Goal: Task Accomplishment & Management: Manage account settings

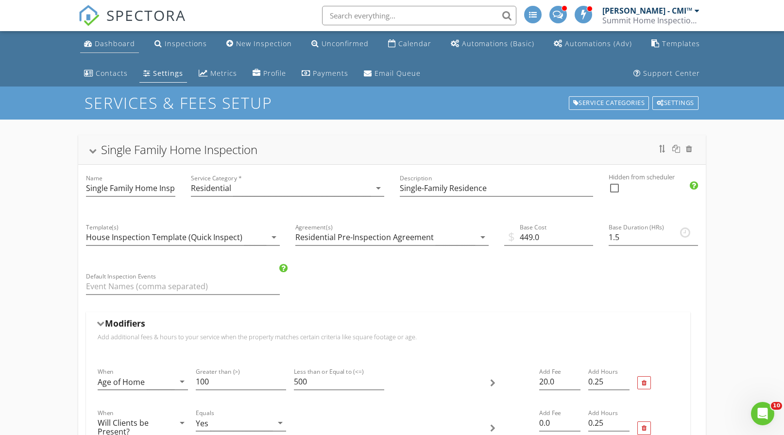
click at [104, 42] on div "Dashboard" at bounding box center [115, 43] width 40 height 9
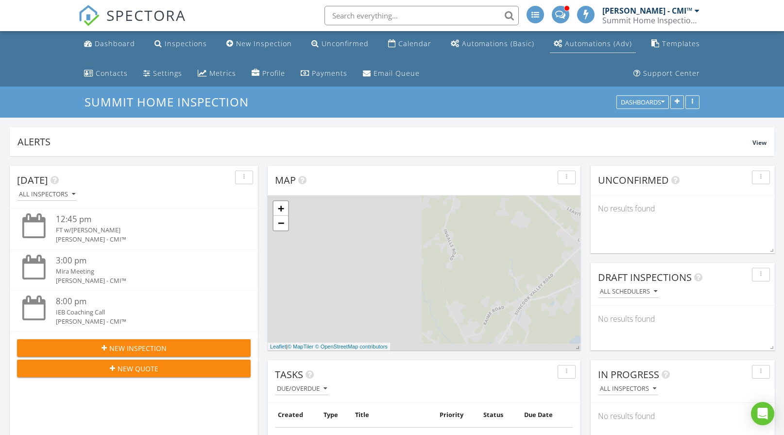
scroll to position [209, 378]
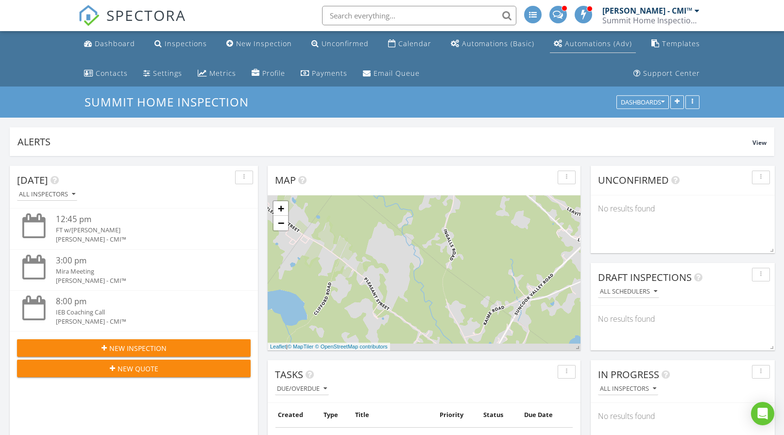
click at [580, 46] on div "Automations (Adv)" at bounding box center [598, 43] width 67 height 9
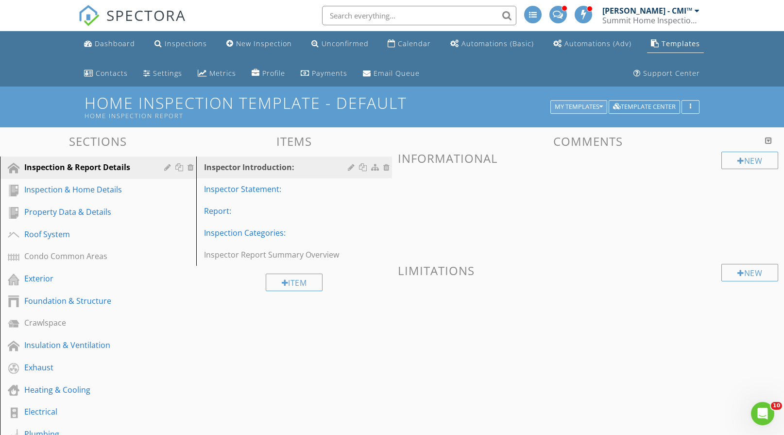
click at [582, 108] on div "My Templates" at bounding box center [579, 107] width 48 height 7
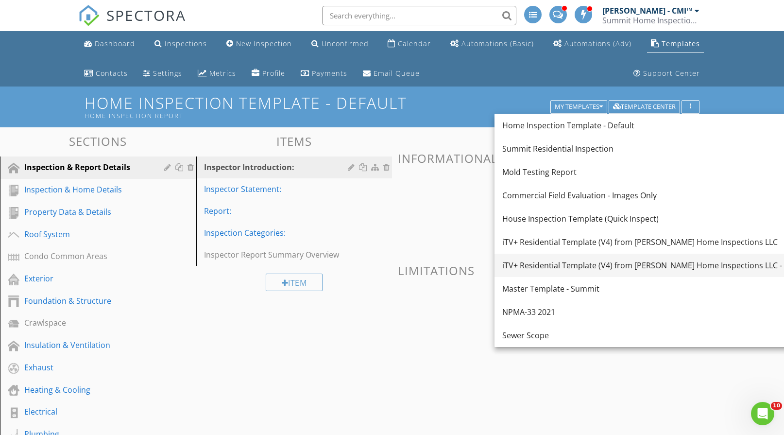
click at [597, 263] on div "iTV+ Residential Template (V4) from Cochran Home Inspections LLC - Copy" at bounding box center [653, 266] width 300 height 12
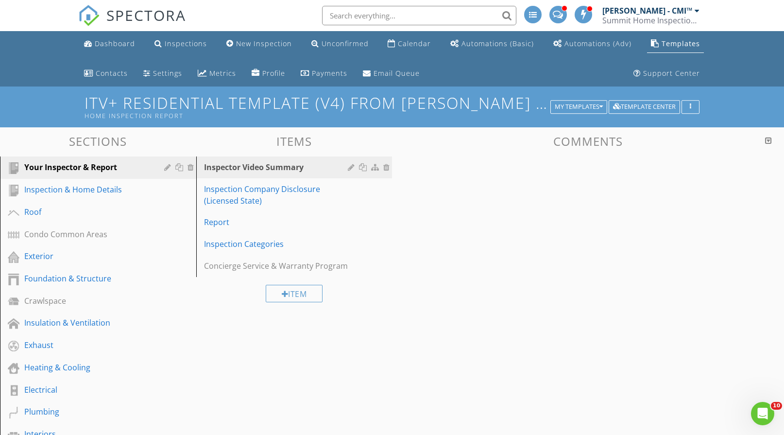
click at [467, 95] on h1 "iTV+ Residential Template (V4) from Cochran Home Inspections LLC - Copy Home In…" at bounding box center [392, 106] width 615 height 25
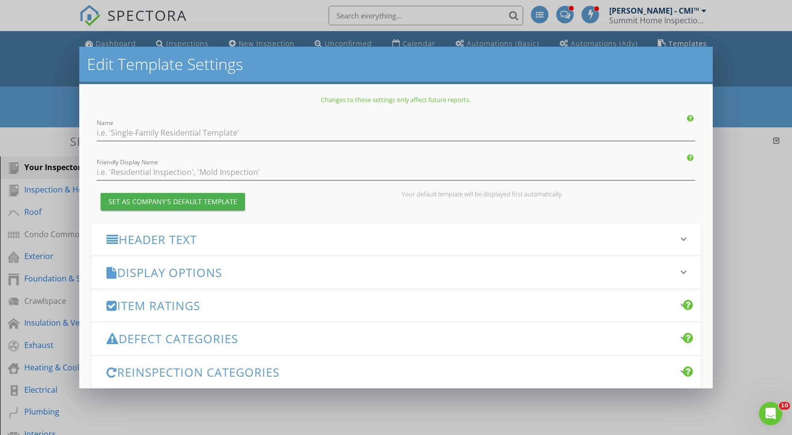
type input "iTV+ Residential Template (V4) from Cochran Home Inspections LLC - Copy"
type input "Home Inspection Report"
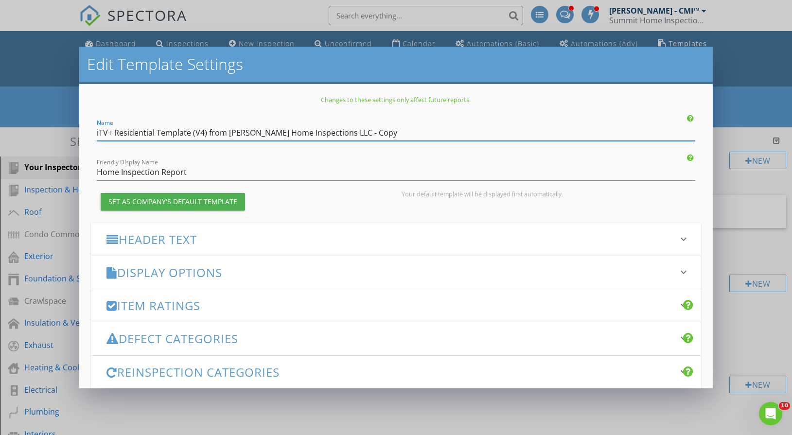
drag, startPoint x: 404, startPoint y: 128, endPoint x: 56, endPoint y: 144, distance: 348.4
click at [47, 143] on div "Edit Template Settings Changes to these settings only affect future reports. Na…" at bounding box center [396, 217] width 792 height 435
type input "Template - Copy"
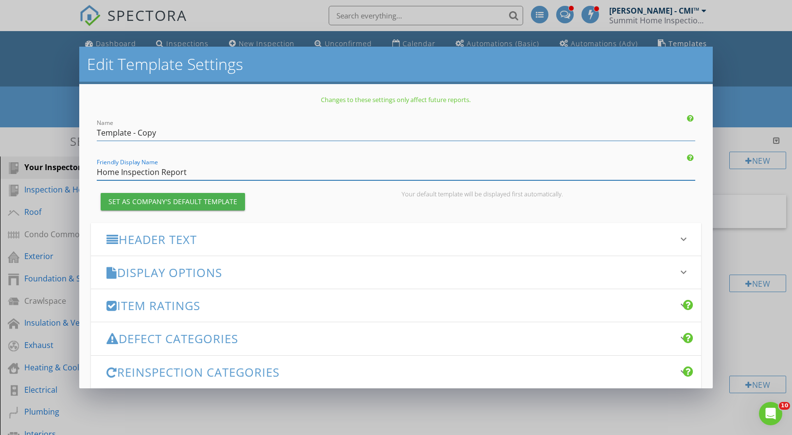
drag, startPoint x: 148, startPoint y: 178, endPoint x: 64, endPoint y: 181, distance: 84.1
click at [64, 181] on div "Edit Template Settings Changes to these settings only affect future reports. Na…" at bounding box center [396, 217] width 792 height 435
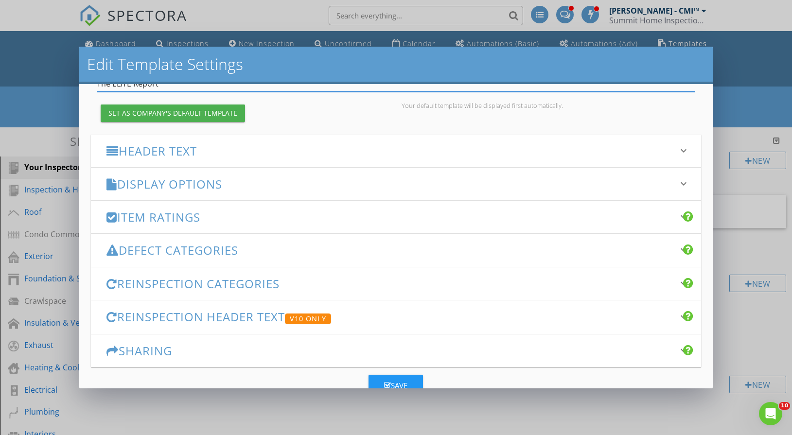
scroll to position [97, 0]
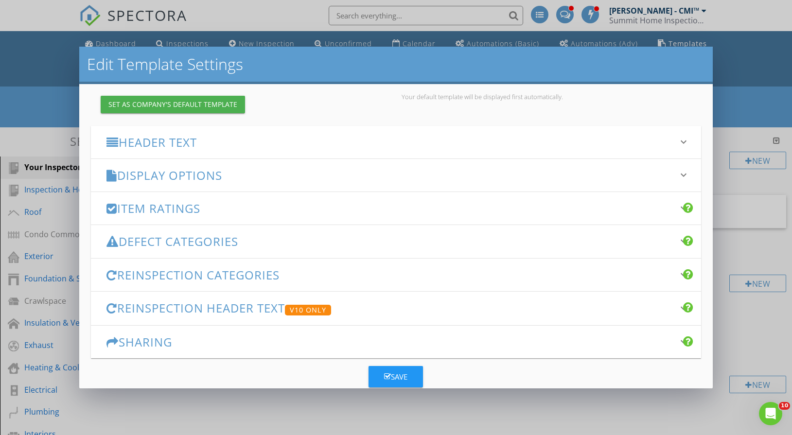
type input "The ELITE Report"
click at [234, 137] on h3 "Header Text" at bounding box center [389, 142] width 567 height 13
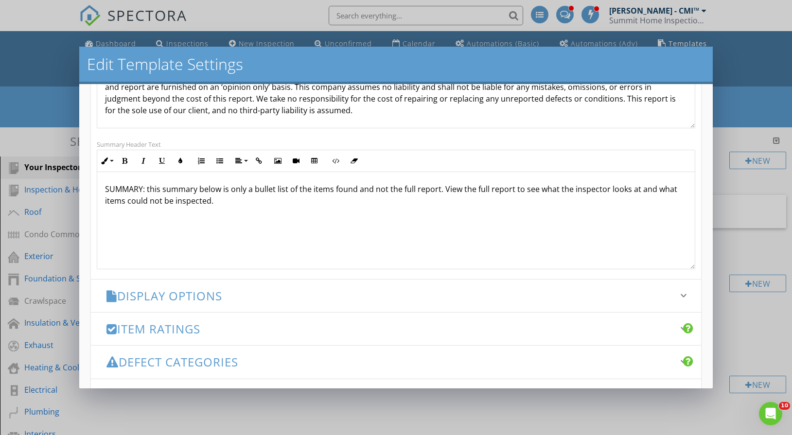
scroll to position [340, 0]
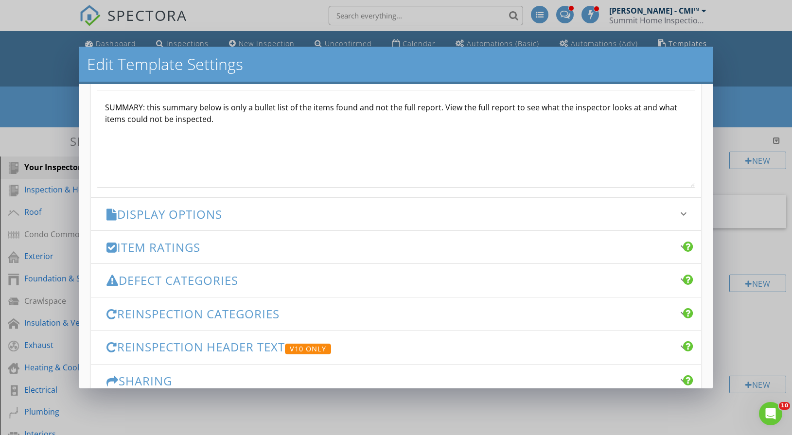
click at [242, 213] on h3 "Display Options" at bounding box center [389, 214] width 567 height 13
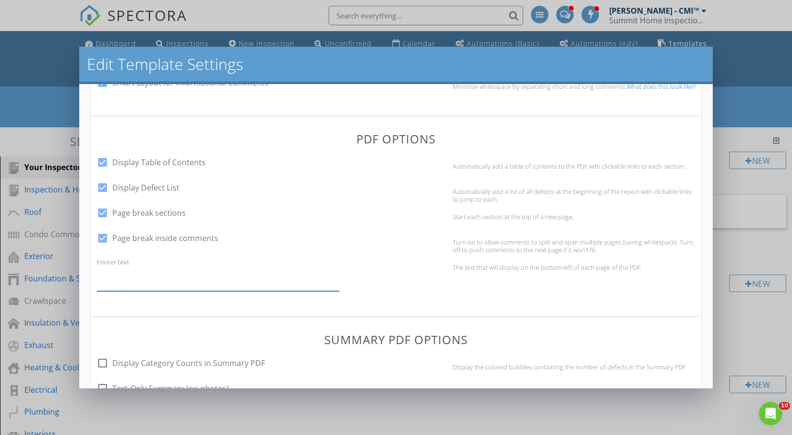
click at [216, 280] on input "Footer text" at bounding box center [218, 279] width 243 height 24
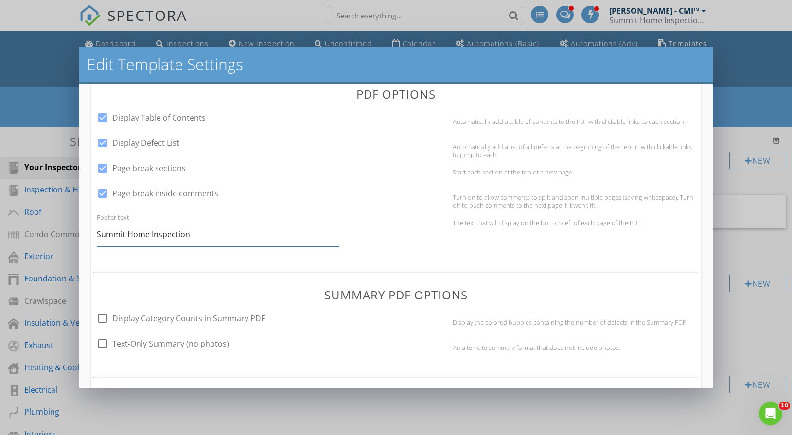
scroll to position [389, 0]
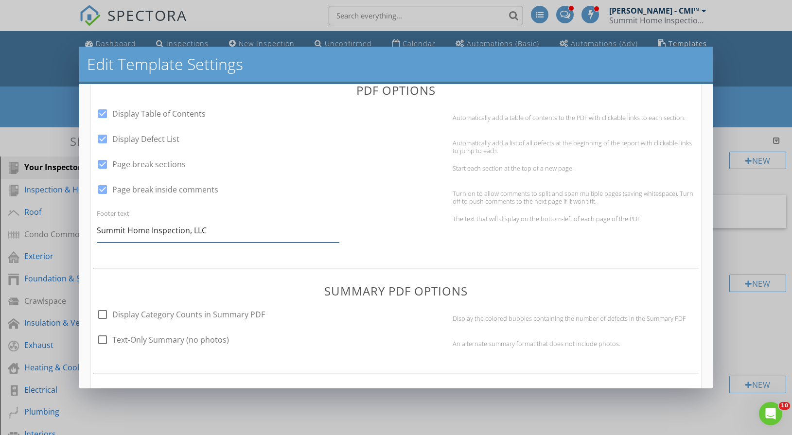
type input "Summit Home Inspection, LLC"
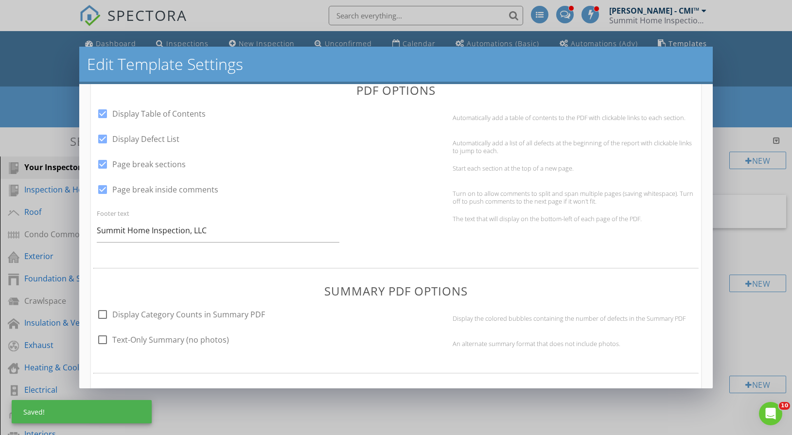
click at [359, 227] on div "Footer text Summit Home Inspection, LLC The text that will display on the botto…" at bounding box center [396, 224] width 610 height 35
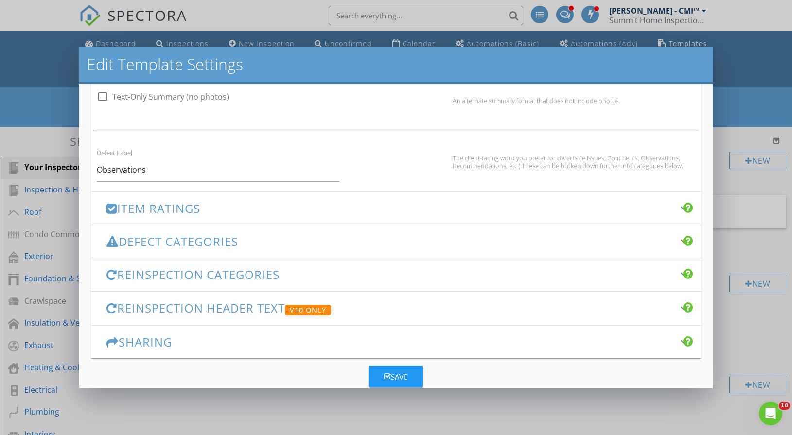
click at [227, 209] on h3 "Item Ratings" at bounding box center [389, 208] width 567 height 13
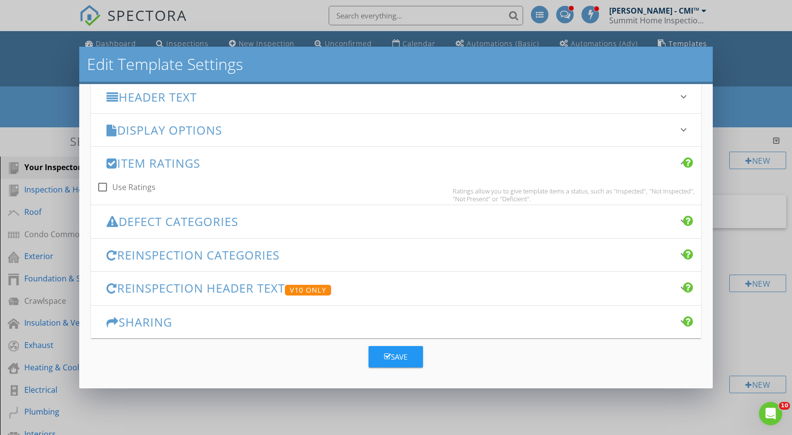
scroll to position [152, 0]
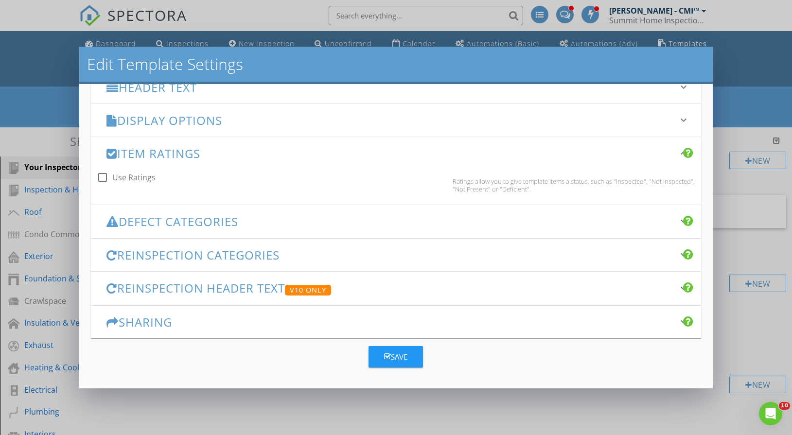
click at [279, 226] on h3 "Defect Categories" at bounding box center [389, 221] width 567 height 13
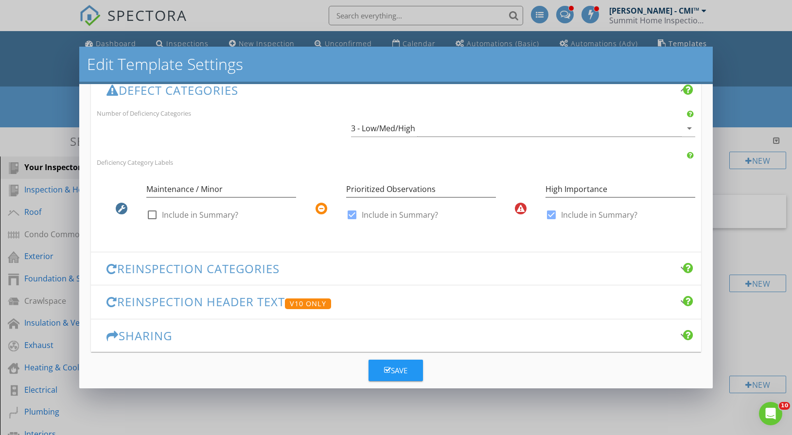
scroll to position [249, 0]
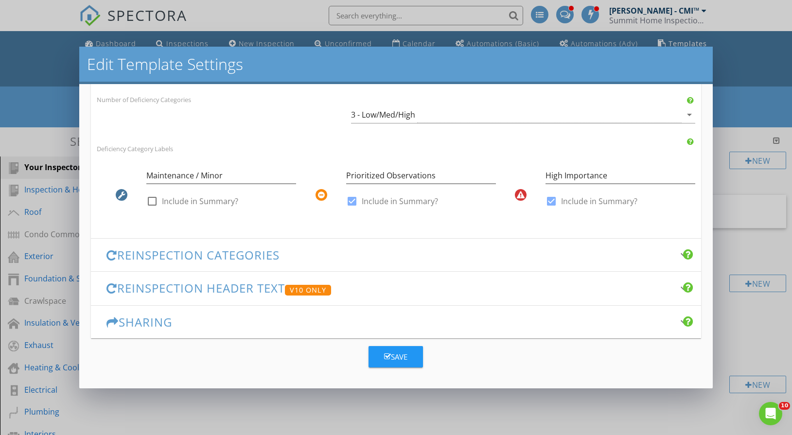
click at [308, 249] on h3 "Reinspection Categories" at bounding box center [389, 254] width 567 height 13
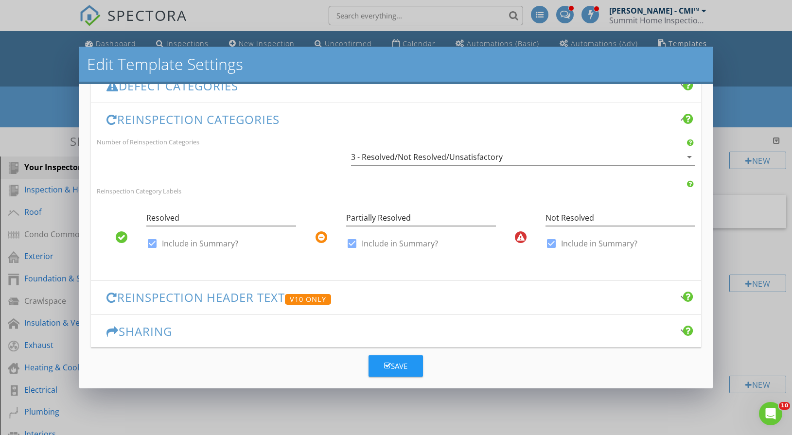
scroll to position [262, 0]
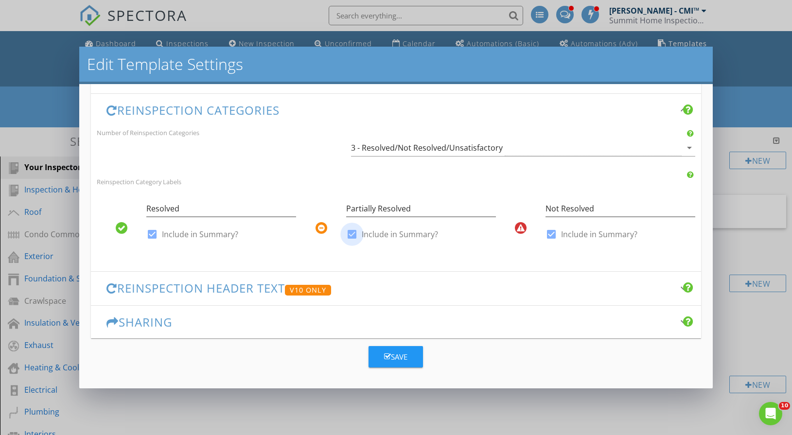
click at [349, 236] on div at bounding box center [352, 234] width 17 height 17
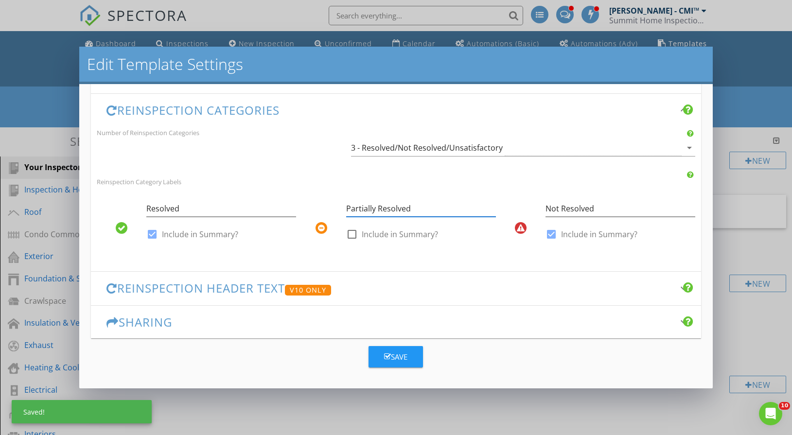
drag, startPoint x: 434, startPoint y: 212, endPoint x: 314, endPoint y: 216, distance: 119.1
click at [315, 216] on div "Partially Resolved check_box_outline_blank Include in Summary?" at bounding box center [395, 223] width 199 height 57
click at [444, 151] on div "3 - Resolved/Not Resolved/Unsatisfactory" at bounding box center [427, 147] width 152 height 9
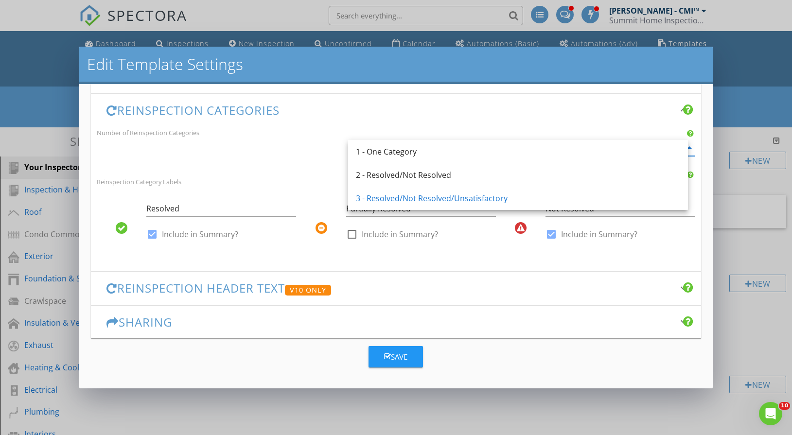
click at [322, 162] on div "Number of Reinspection Categories 3 - Resolved/Not Resolved/Unsatisfactory arro…" at bounding box center [396, 145] width 610 height 39
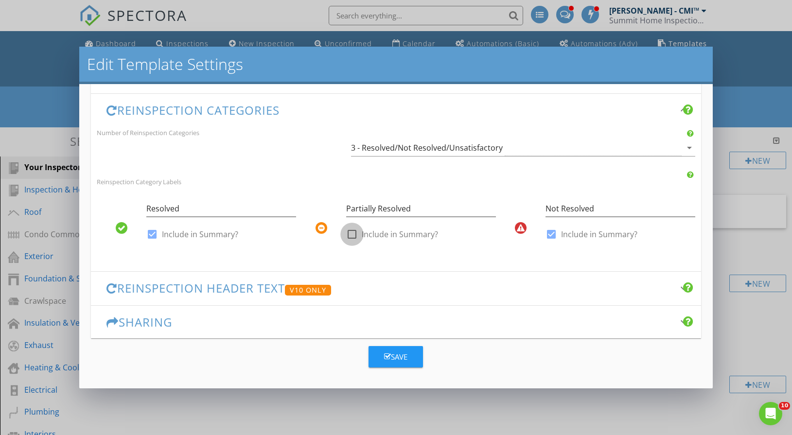
click at [350, 237] on div at bounding box center [352, 234] width 17 height 17
checkbox input "true"
click at [422, 148] on div "3 - Resolved/Not Resolved/Unsatisfactory" at bounding box center [427, 147] width 152 height 9
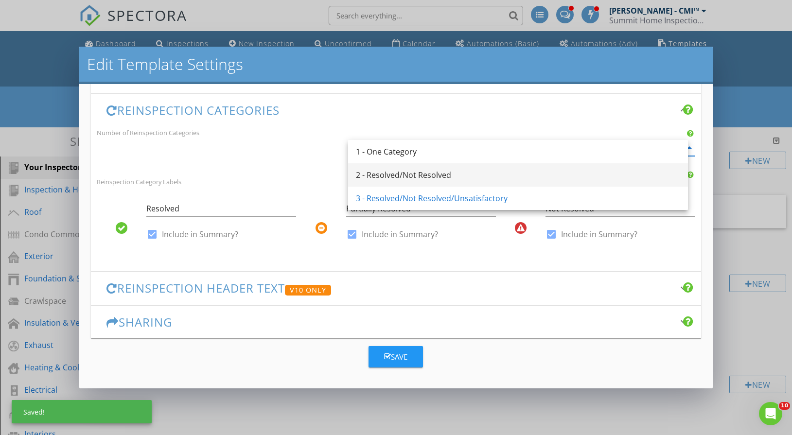
click at [403, 177] on div "2 - Resolved/Not Resolved" at bounding box center [518, 175] width 324 height 12
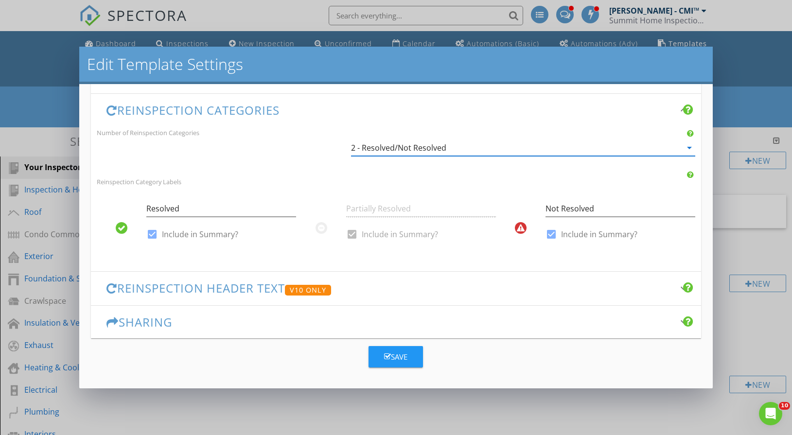
click at [362, 289] on h3 "Reinspection Header Text V10 Only" at bounding box center [389, 288] width 567 height 14
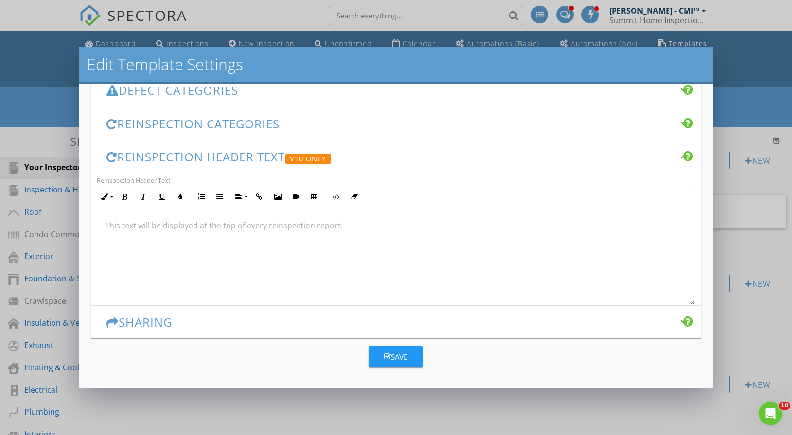
scroll to position [258, 0]
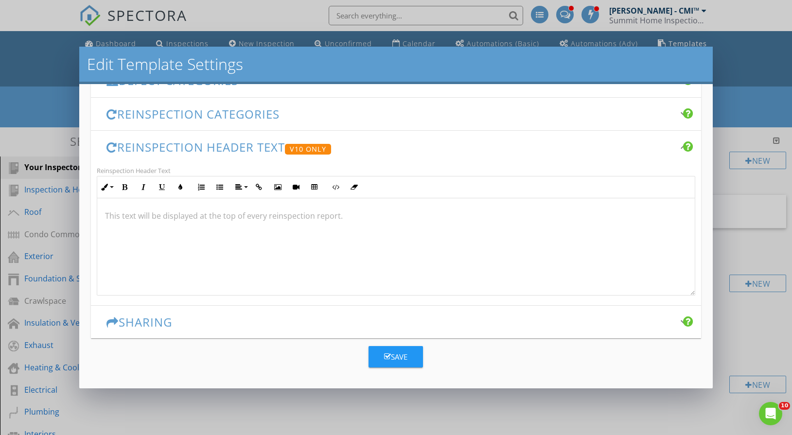
click at [242, 327] on h3 "Sharing" at bounding box center [389, 321] width 567 height 13
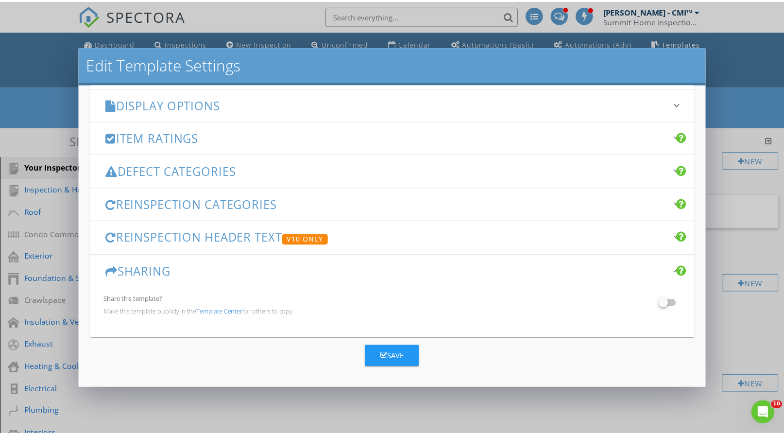
scroll to position [168, 0]
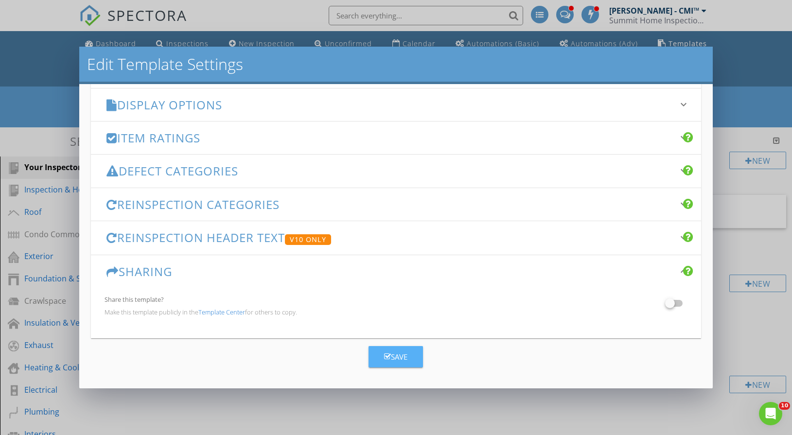
click at [393, 358] on div "Save" at bounding box center [395, 356] width 23 height 11
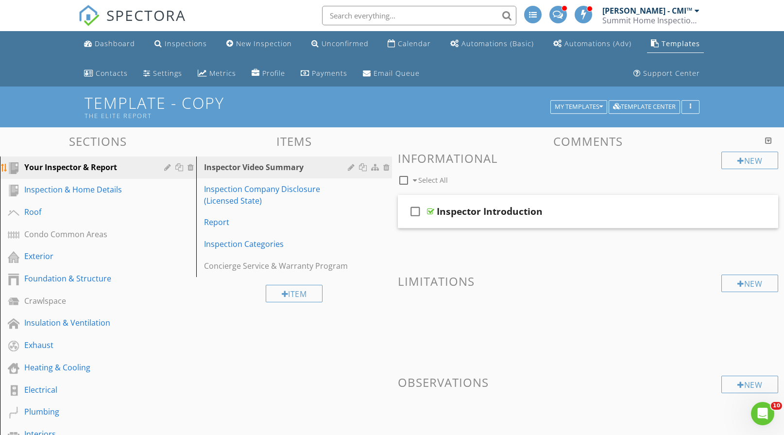
click at [117, 168] on div "Your Inspector & Report" at bounding box center [87, 167] width 126 height 12
click at [502, 200] on div "check_box_outline_blank Inspector Introduction" at bounding box center [588, 212] width 381 height 34
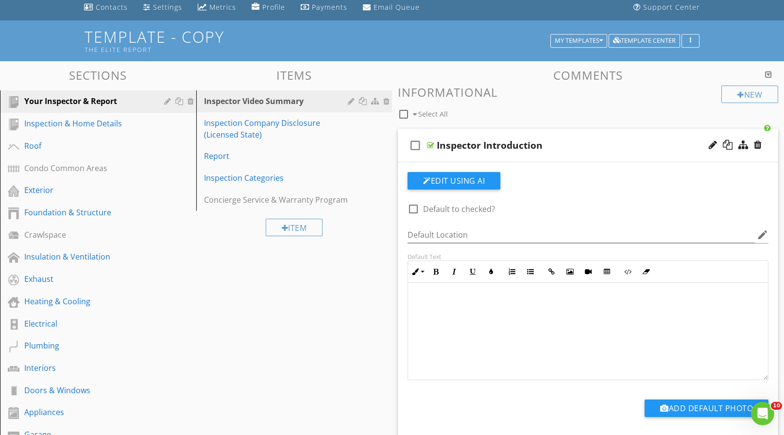
scroll to position [0, 0]
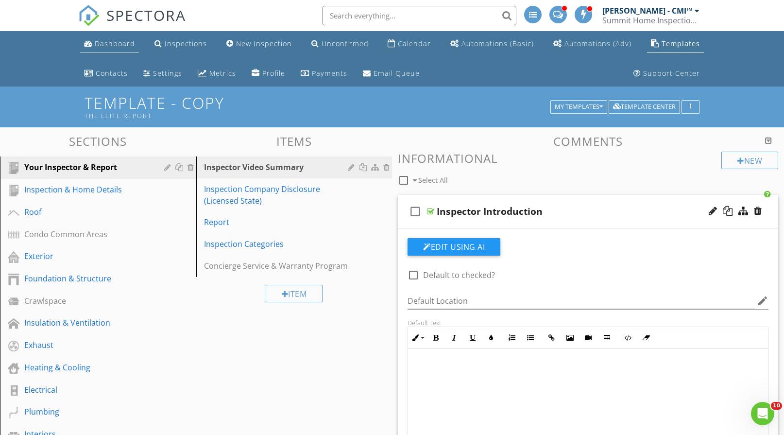
drag, startPoint x: 117, startPoint y: 41, endPoint x: 99, endPoint y: 47, distance: 18.3
click at [99, 47] on div "Dashboard" at bounding box center [115, 43] width 40 height 9
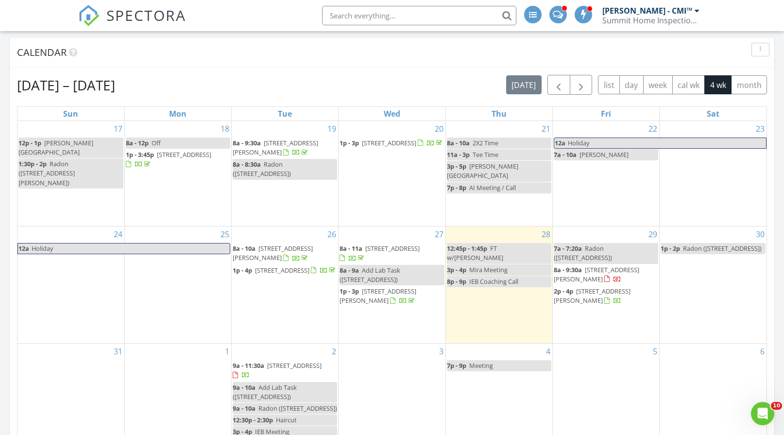
scroll to position [535, 0]
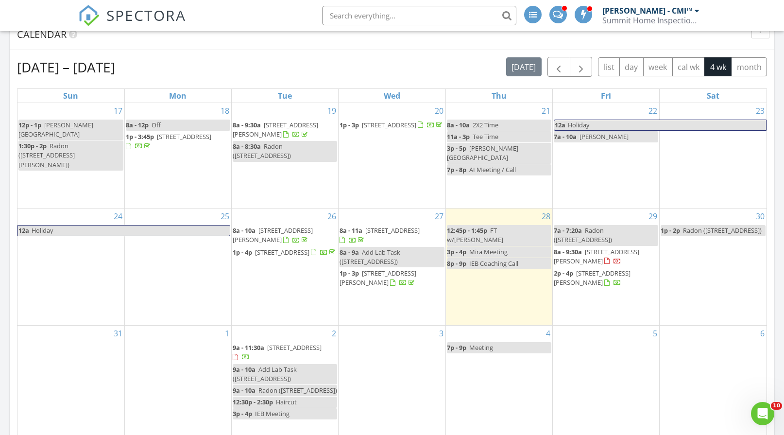
click at [592, 247] on span "[STREET_ADDRESS][PERSON_NAME]" at bounding box center [597, 256] width 86 height 18
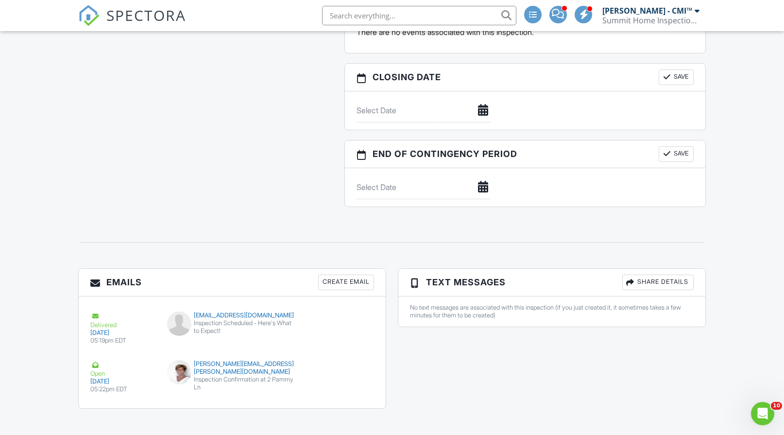
scroll to position [1196, 0]
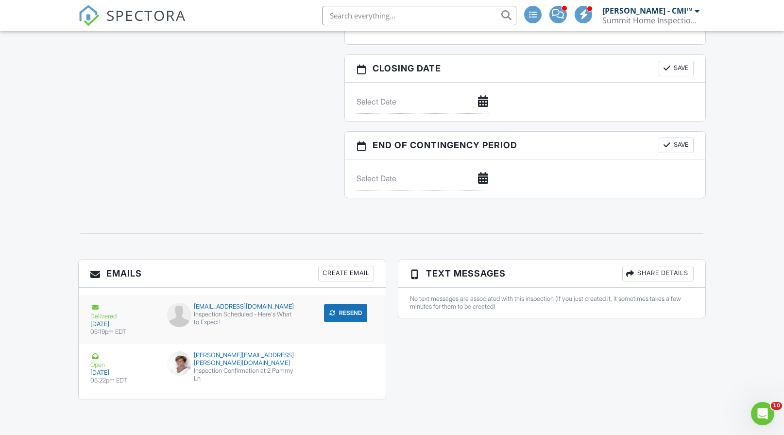
click at [345, 314] on button "Resend" at bounding box center [345, 313] width 43 height 18
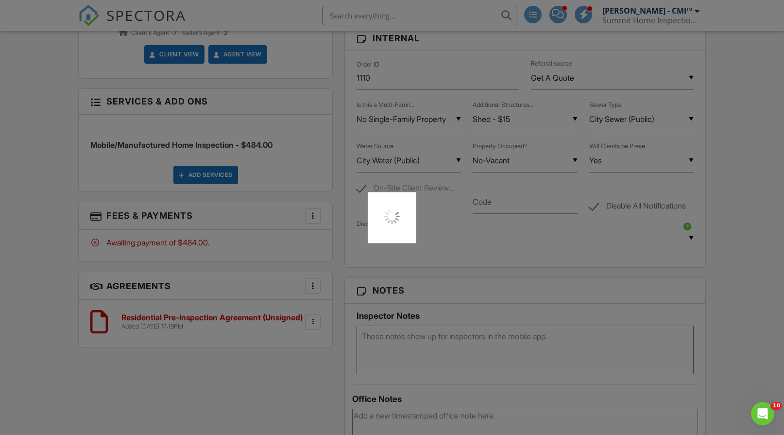
scroll to position [612, 0]
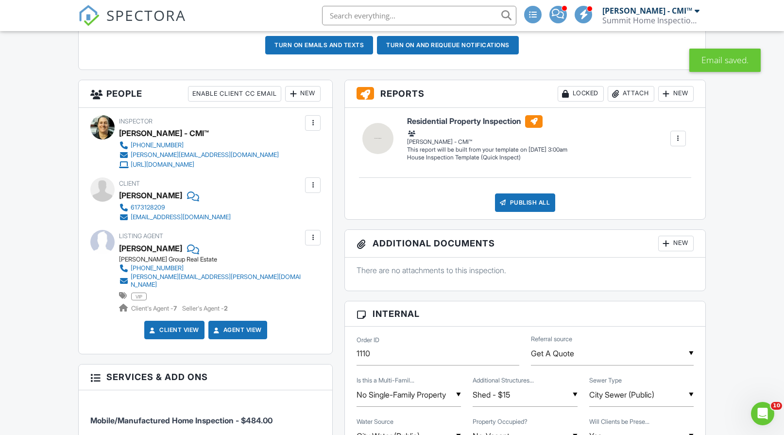
click at [316, 188] on div at bounding box center [313, 185] width 10 height 10
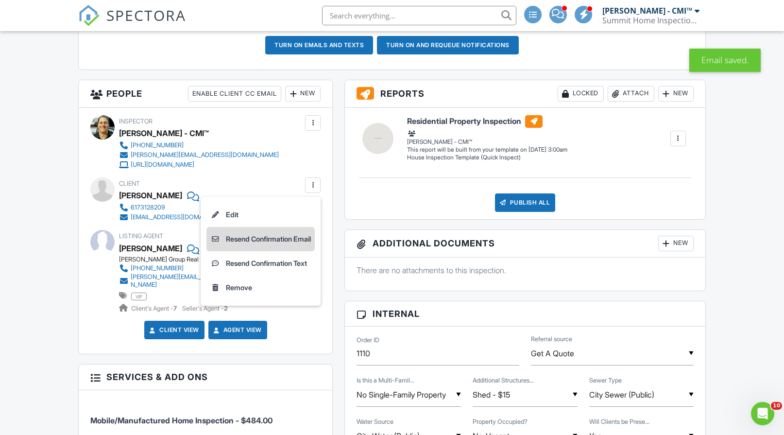
click at [265, 243] on li "Resend Confirmation Email" at bounding box center [261, 239] width 108 height 24
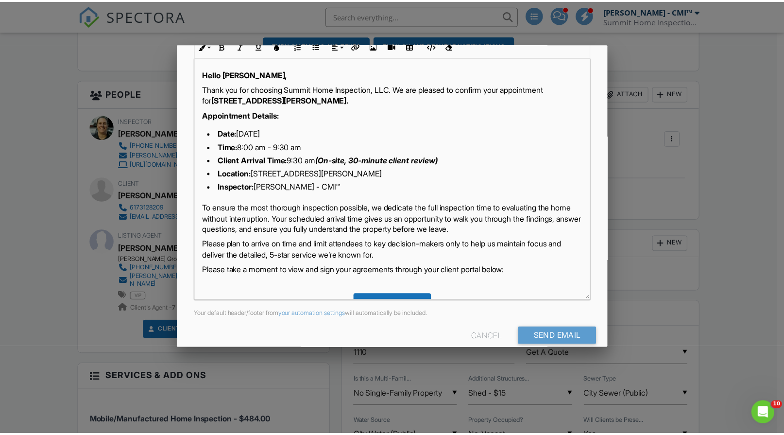
scroll to position [173, 0]
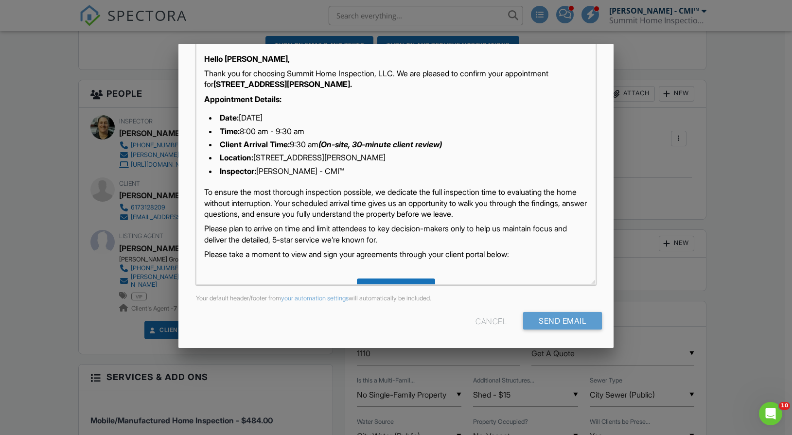
click at [736, 90] on div at bounding box center [396, 223] width 792 height 544
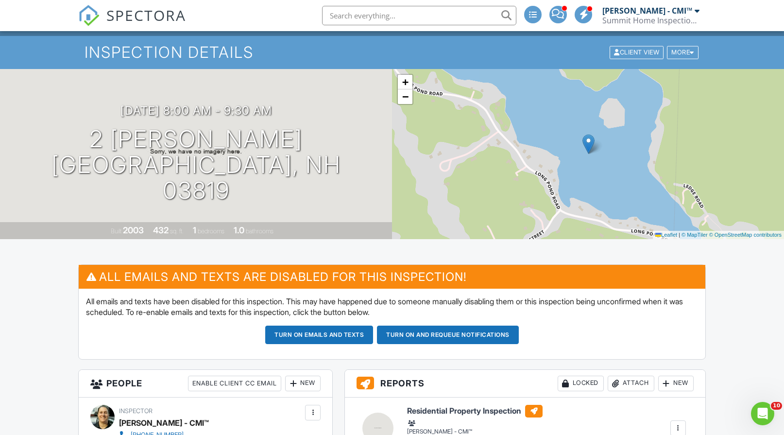
scroll to position [146, 0]
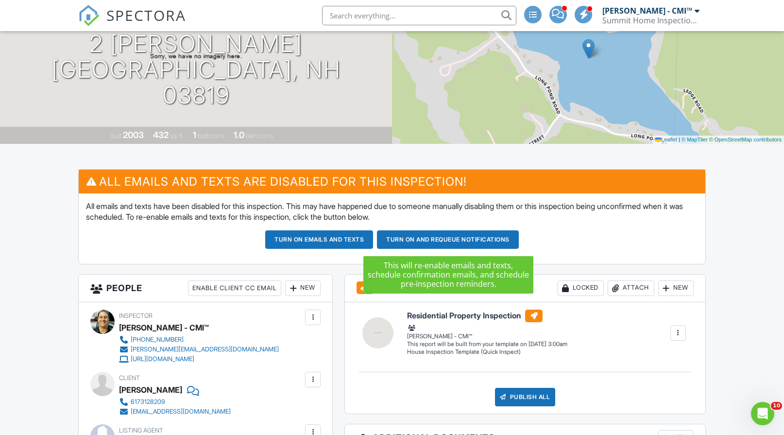
click at [332, 242] on button "Turn on emails and texts" at bounding box center [319, 239] width 108 height 18
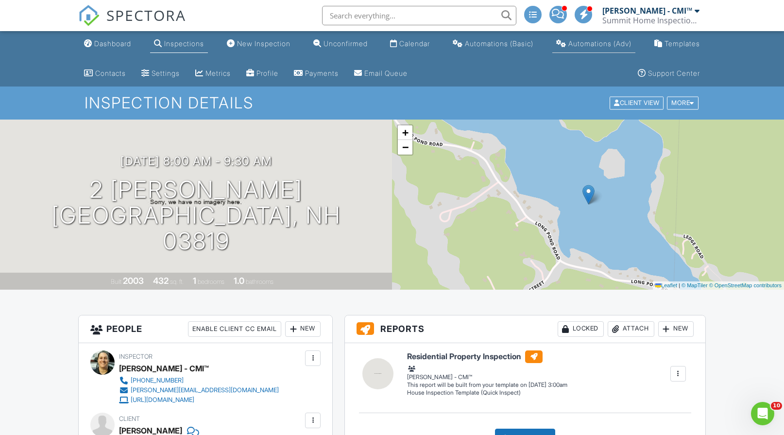
click at [603, 44] on div "Automations (Adv)" at bounding box center [600, 43] width 63 height 8
